Goal: Find specific page/section: Find specific page/section

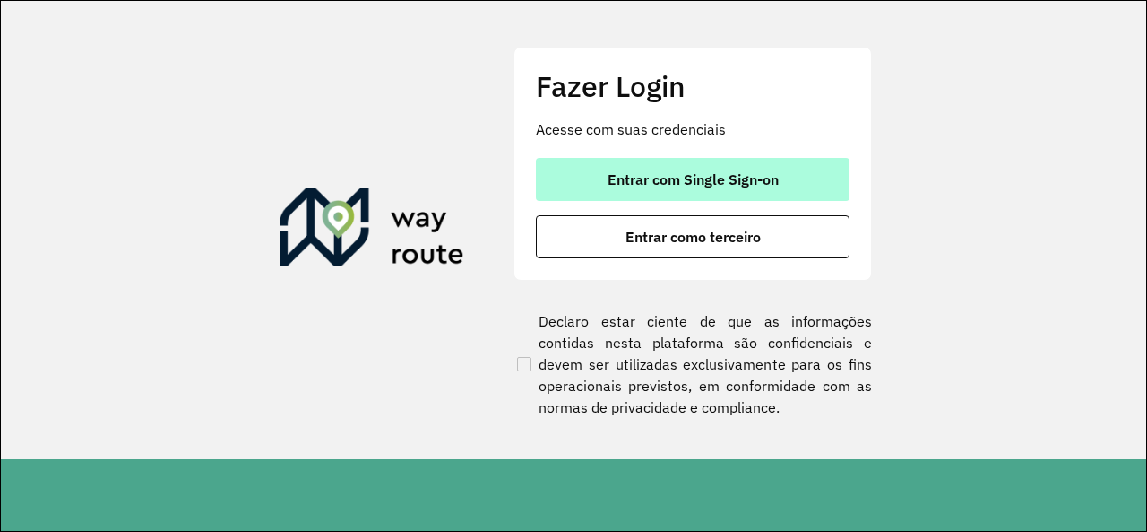
click at [701, 183] on span "Entrar com Single Sign-on" at bounding box center [693, 179] width 171 height 14
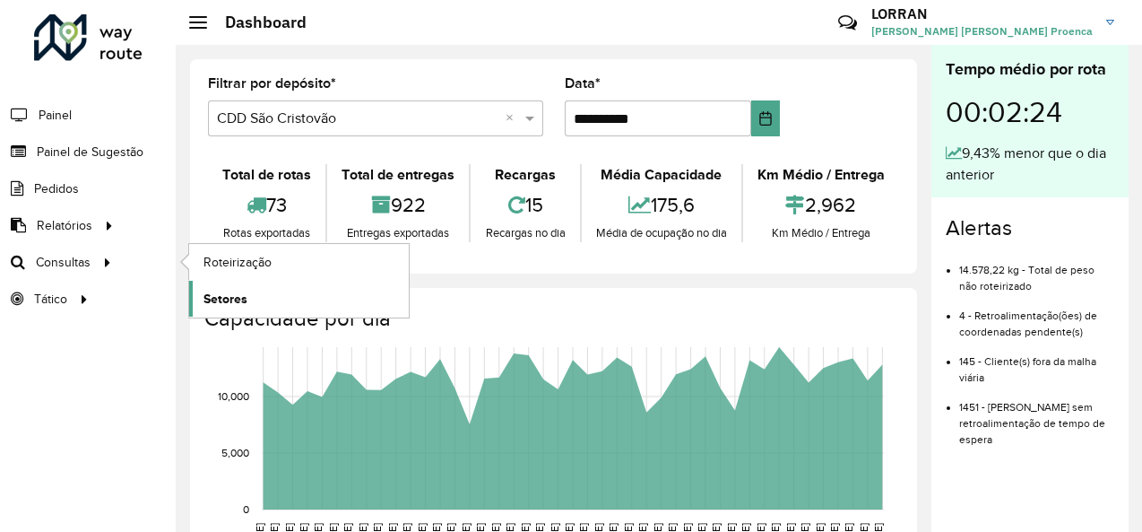
click at [228, 296] on span "Setores" at bounding box center [225, 299] width 44 height 19
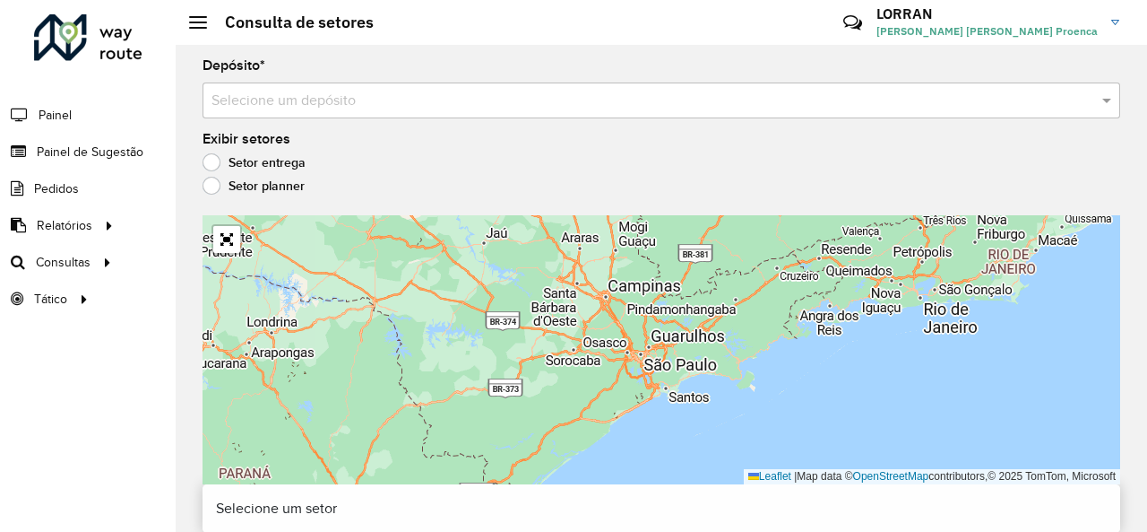
click at [344, 100] on input "text" at bounding box center [644, 102] width 864 height 22
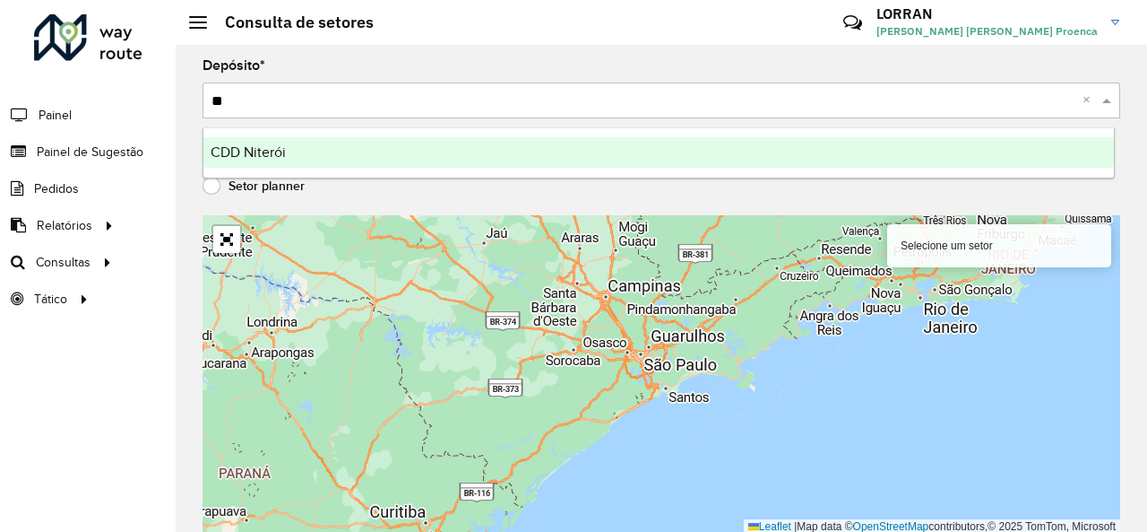
type input "***"
